Goal: Task Accomplishment & Management: Manage account settings

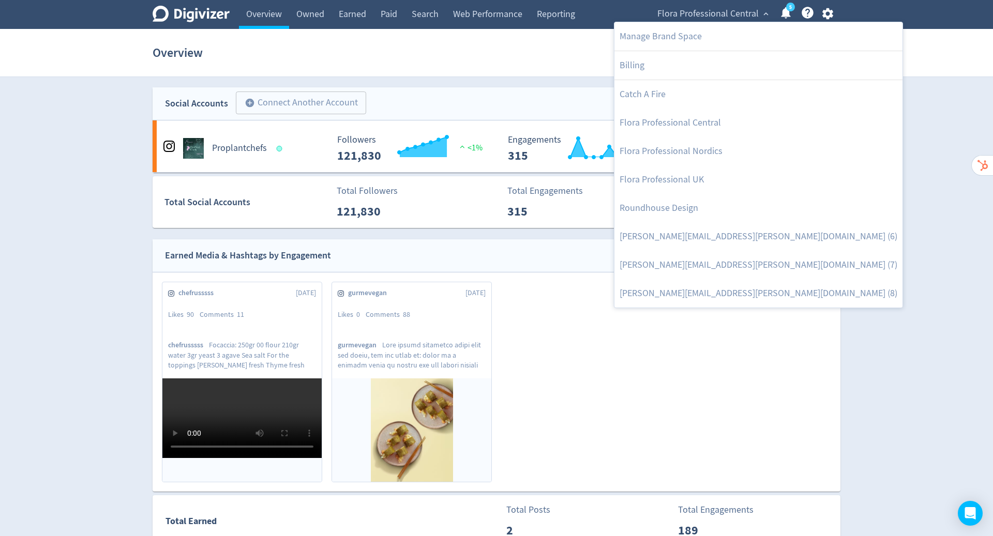
click at [828, 14] on div at bounding box center [496, 268] width 993 height 536
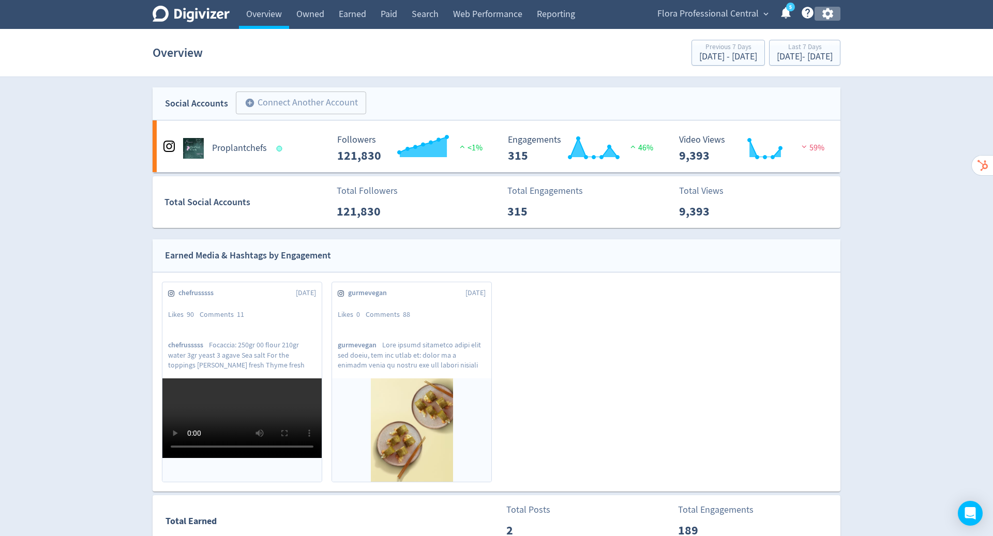
click at [828, 14] on icon "button" at bounding box center [828, 14] width 14 height 14
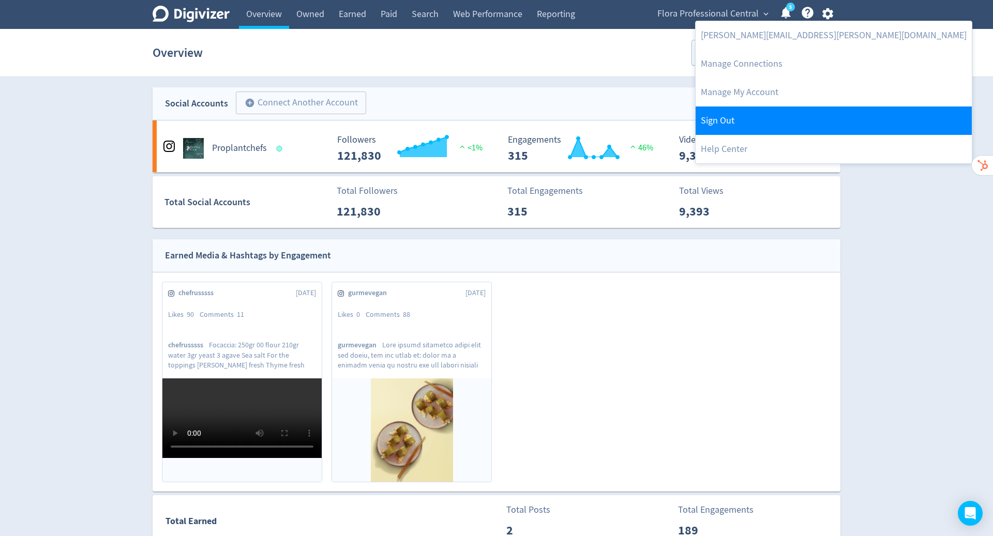
click at [784, 123] on link "Sign Out" at bounding box center [833, 121] width 276 height 28
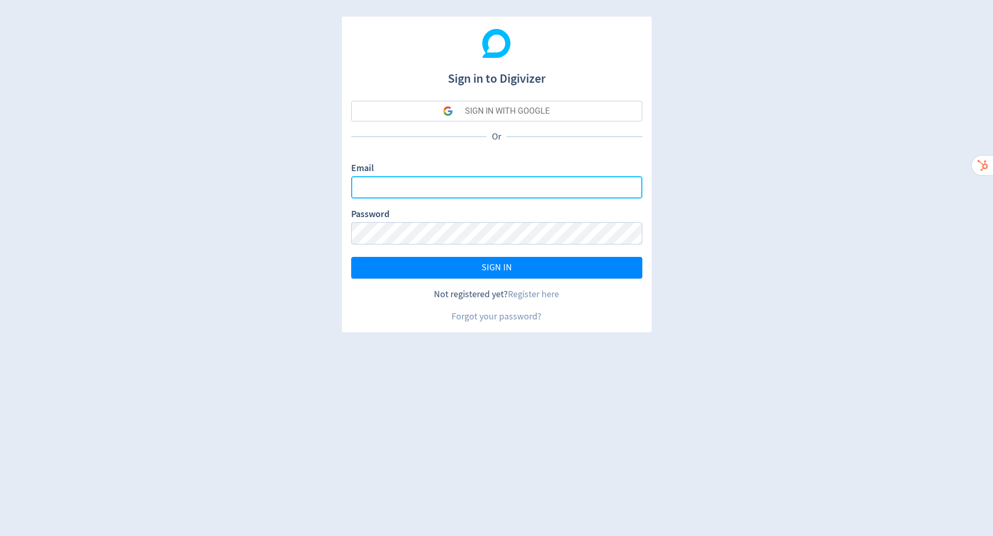
click at [525, 187] on input "Email" at bounding box center [496, 187] width 291 height 22
click at [537, 183] on input "Email" at bounding box center [496, 187] width 291 height 22
click at [0, 536] on com-1password-button at bounding box center [0, 536] width 0 height 0
type input "[PERSON_NAME][EMAIL_ADDRESS][PERSON_NAME][DOMAIN_NAME]"
